Goal: Information Seeking & Learning: Learn about a topic

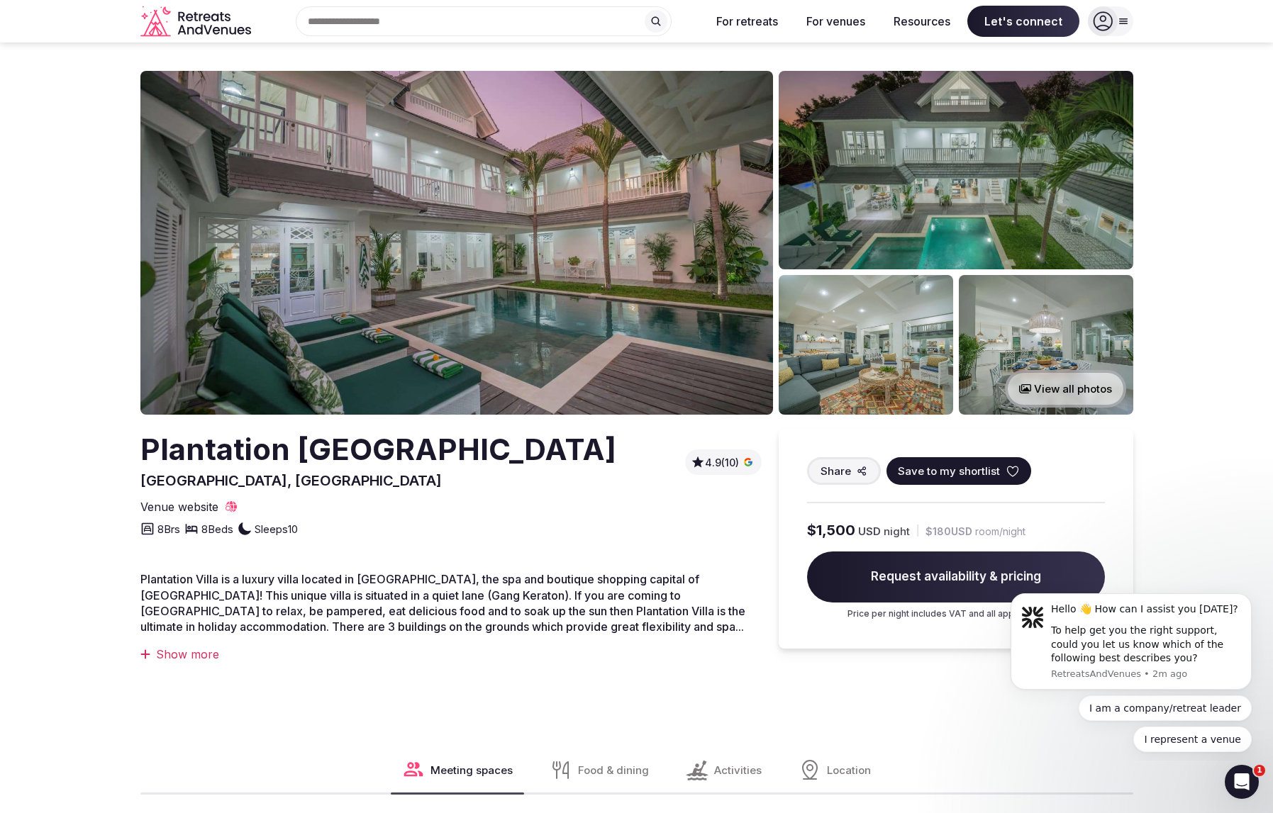
click at [621, 224] on img at bounding box center [456, 243] width 632 height 344
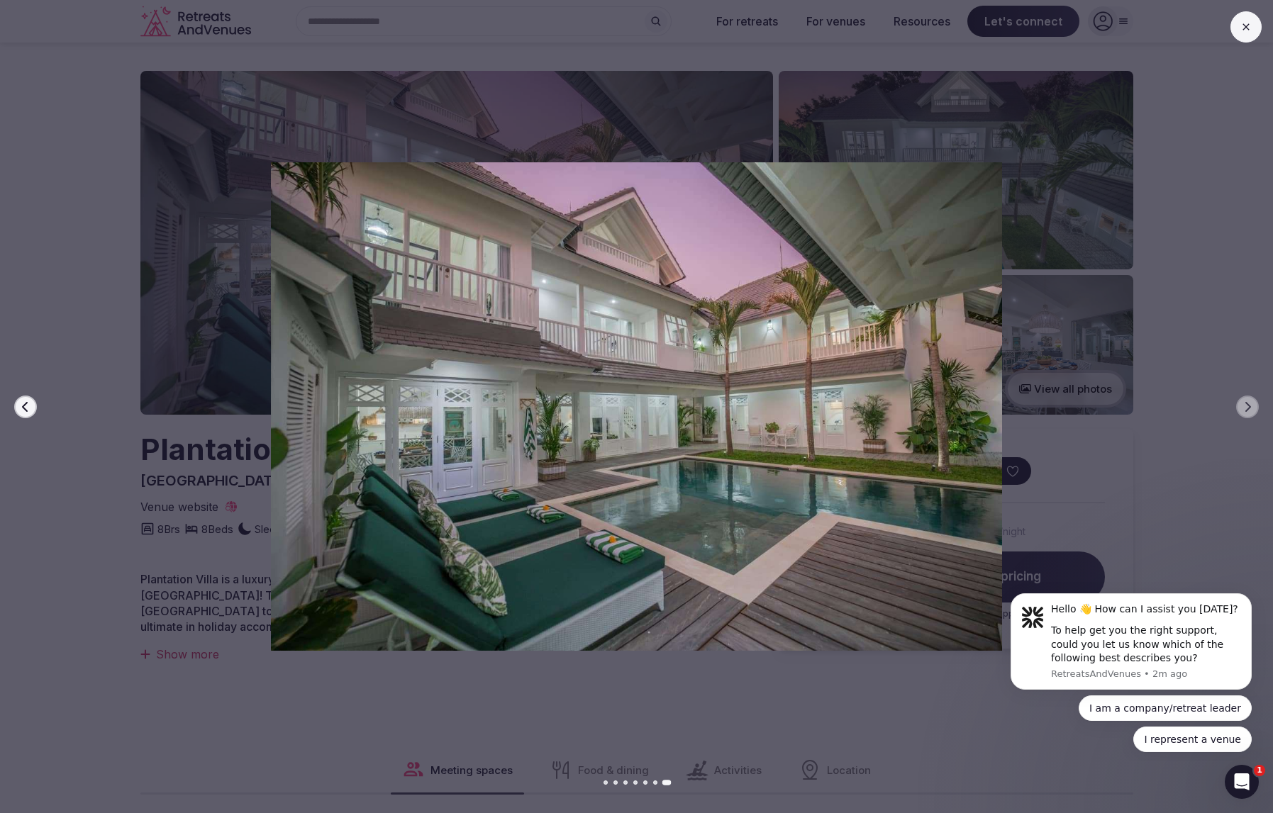
click at [885, 407] on img at bounding box center [636, 406] width 891 height 488
click at [1256, 24] on button at bounding box center [1245, 26] width 31 height 31
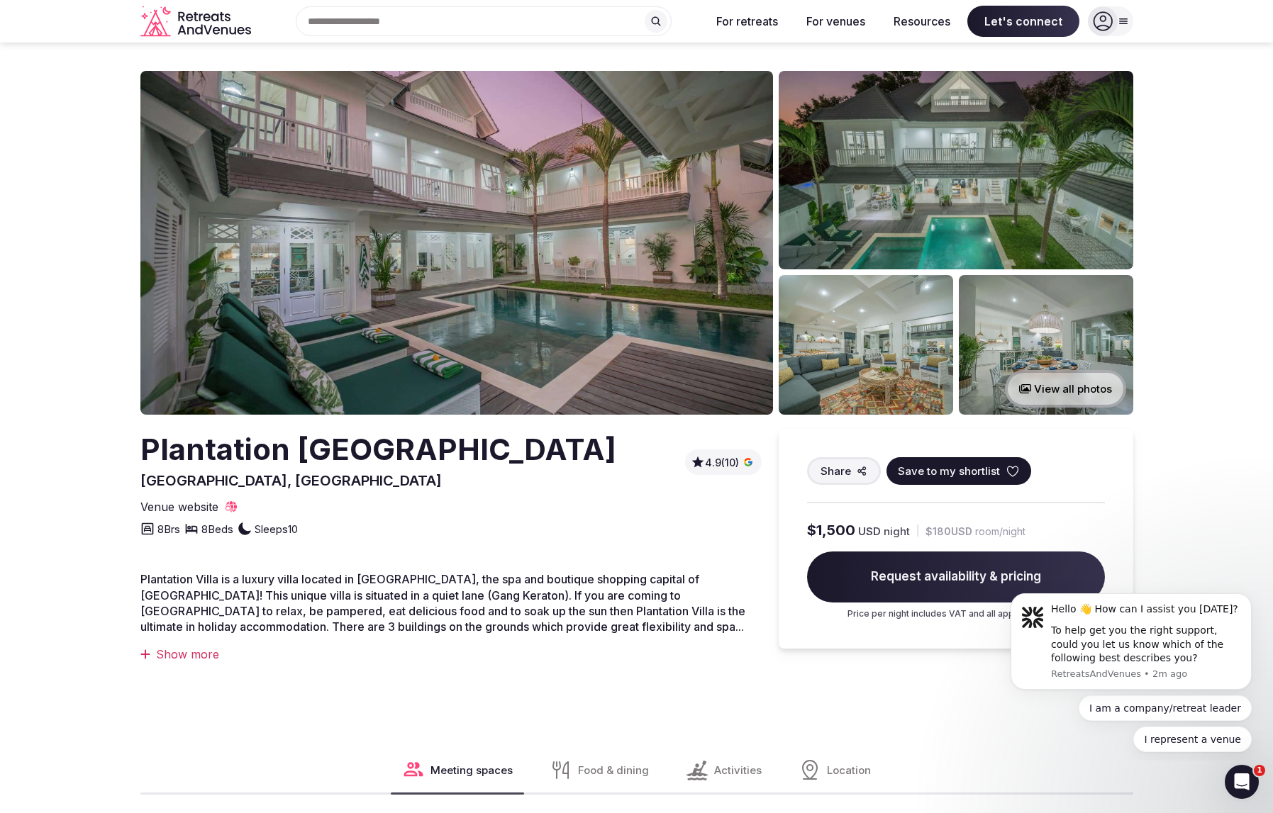
click at [1072, 391] on button "View all photos" at bounding box center [1065, 389] width 121 height 38
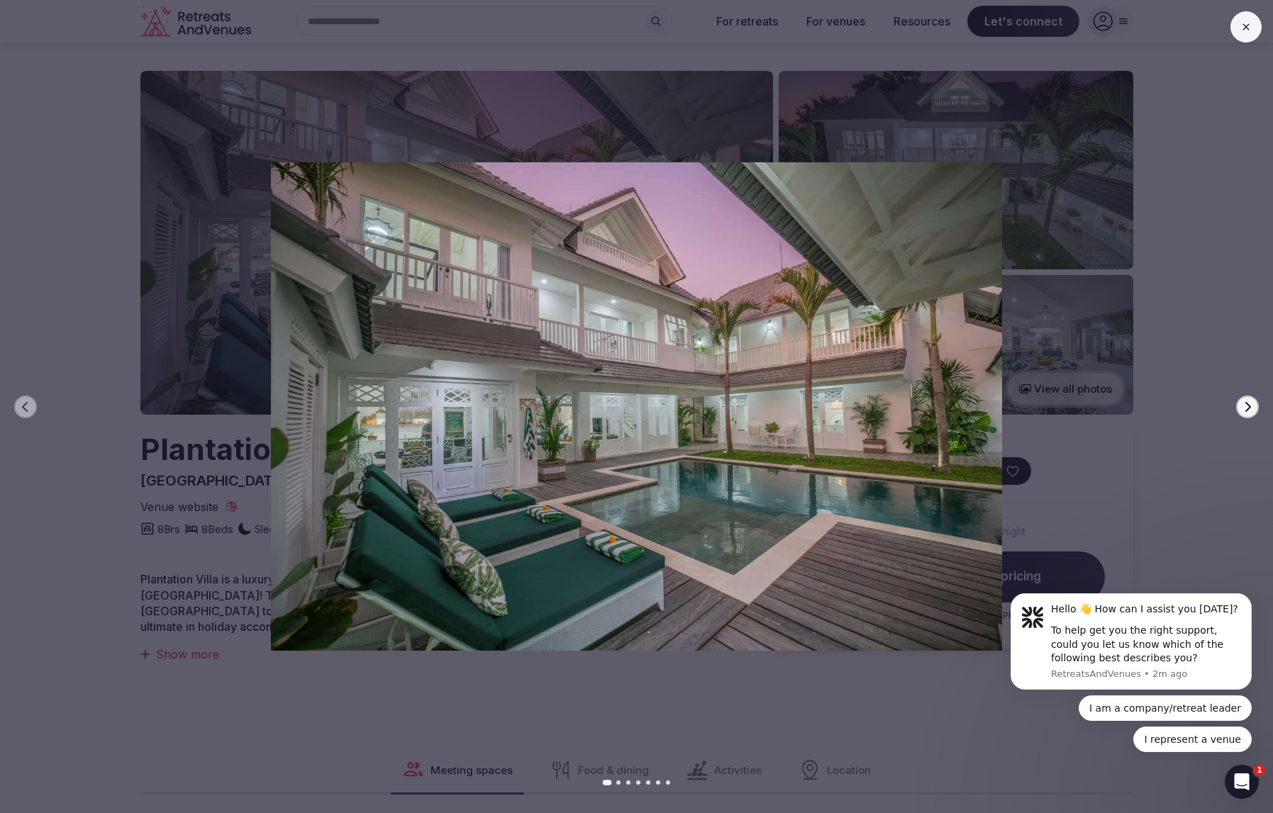
click at [1244, 408] on icon "button" at bounding box center [1247, 406] width 11 height 11
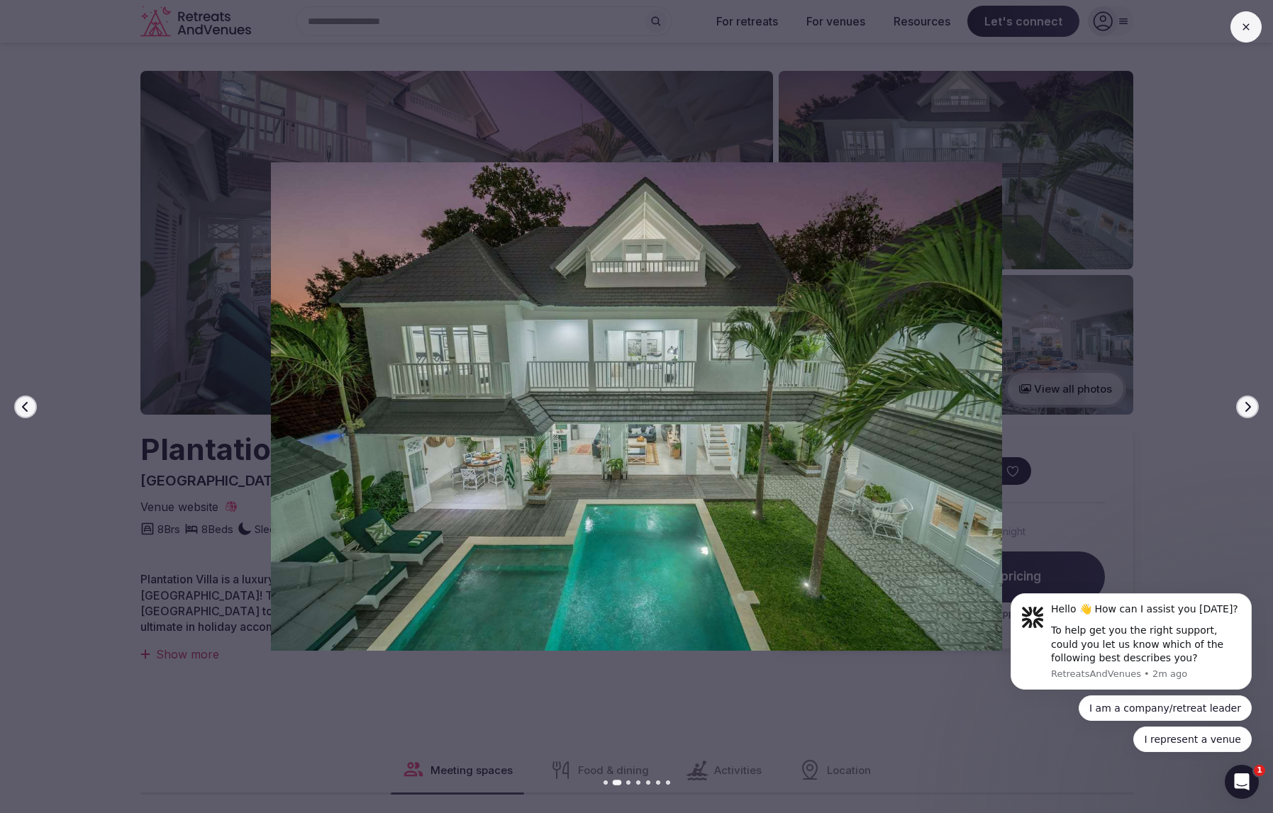
click at [1246, 410] on icon "button" at bounding box center [1248, 406] width 6 height 10
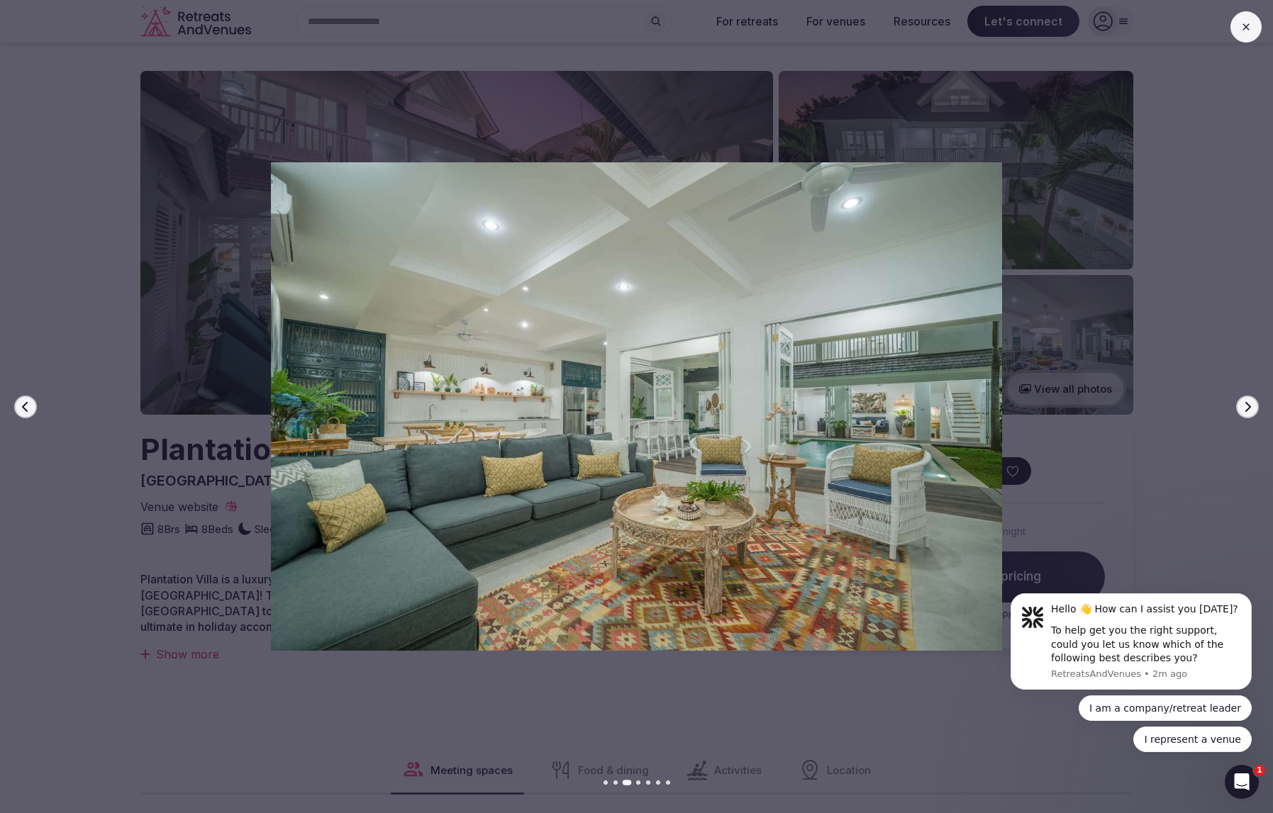
click at [1246, 410] on icon "button" at bounding box center [1248, 406] width 6 height 10
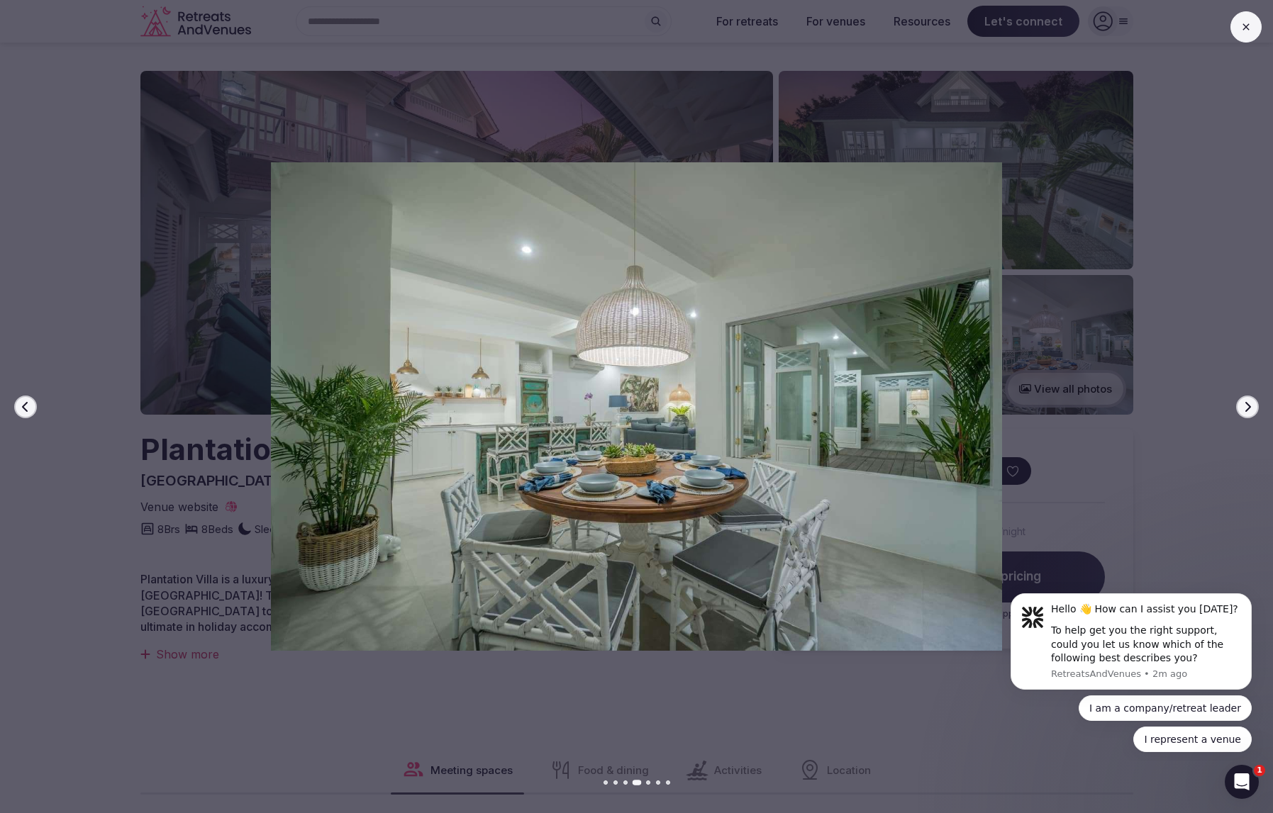
click at [1246, 410] on icon "button" at bounding box center [1248, 406] width 6 height 10
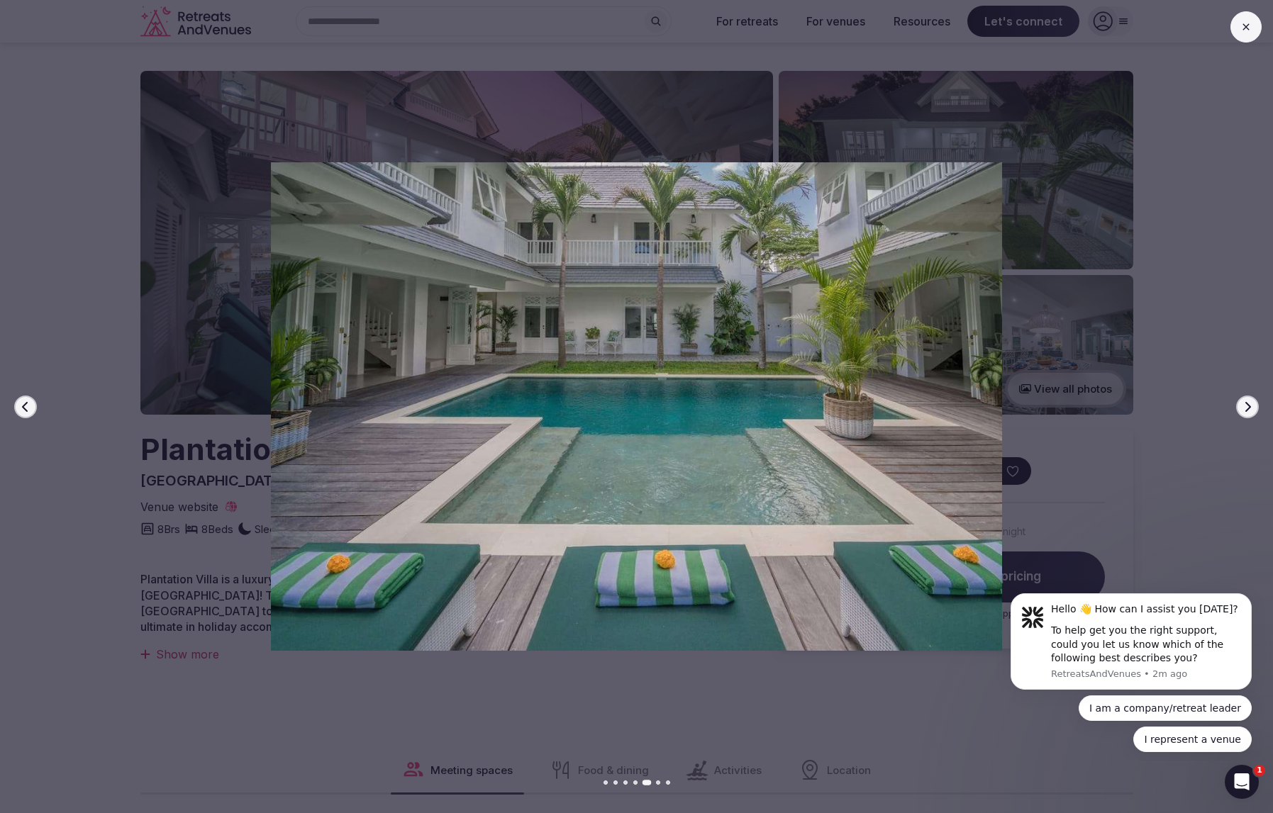
click at [1246, 410] on icon "button" at bounding box center [1248, 406] width 6 height 10
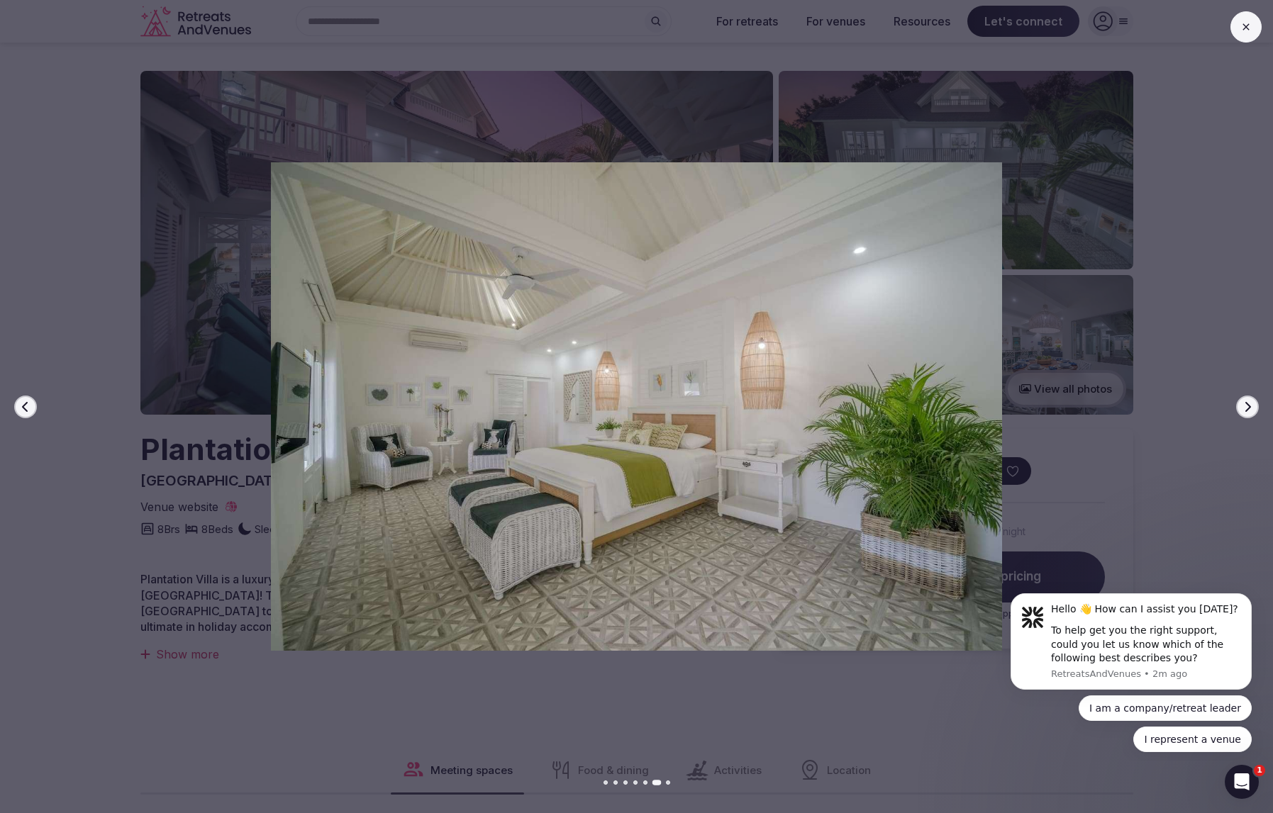
click at [1246, 410] on icon "button" at bounding box center [1248, 406] width 6 height 10
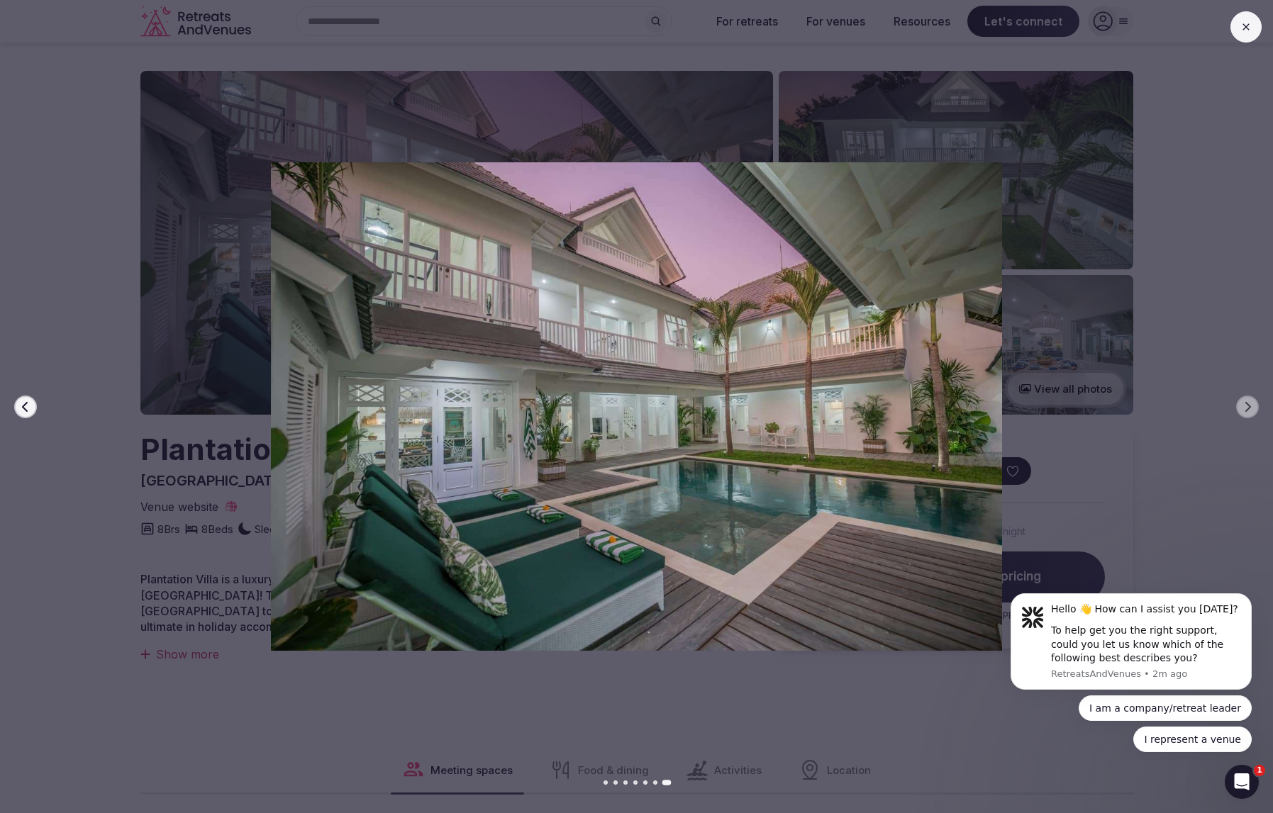
click at [1249, 29] on icon at bounding box center [1245, 26] width 11 height 11
